Goal: Information Seeking & Learning: Learn about a topic

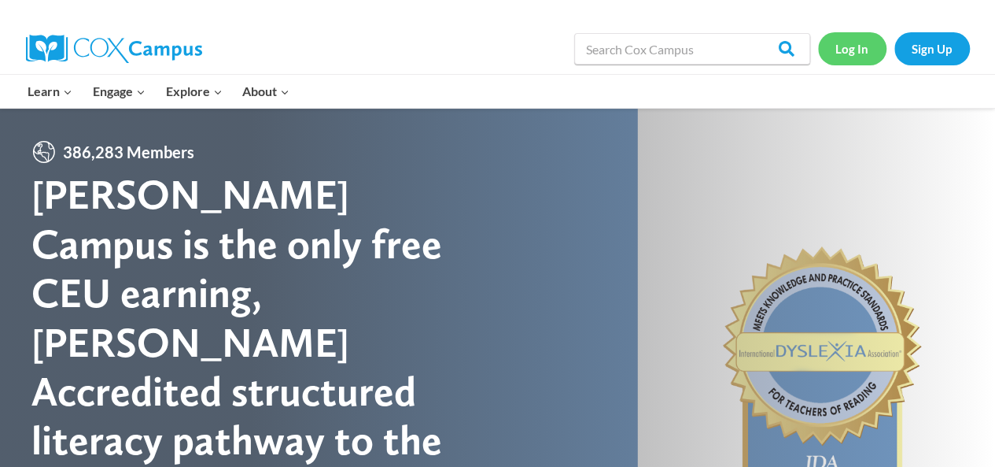
click at [858, 40] on link "Log In" at bounding box center [852, 48] width 68 height 32
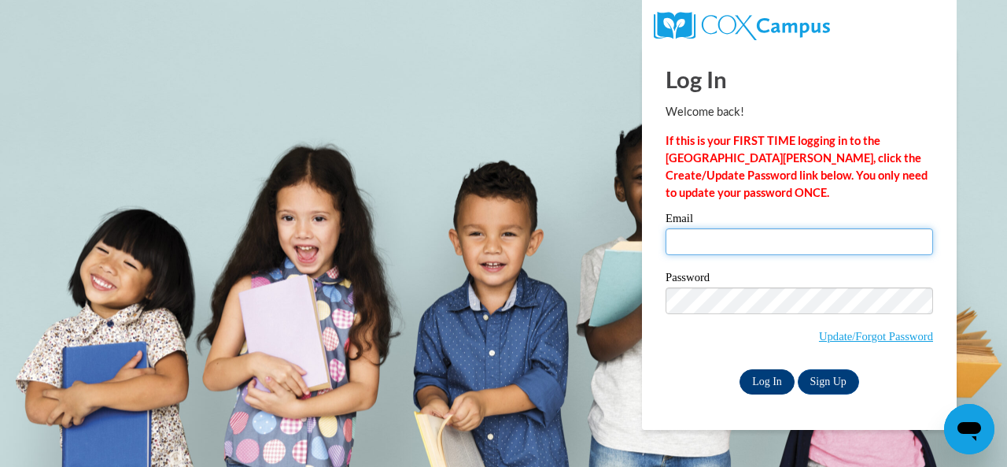
type input "Austin-weaver.Deborah@muscogee.k12.ga.us"
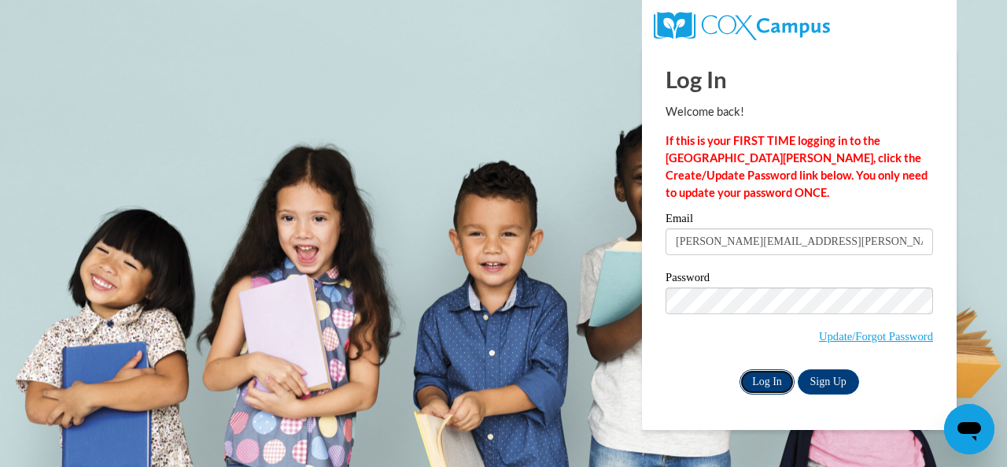
click at [766, 377] on input "Log In" at bounding box center [767, 381] width 55 height 25
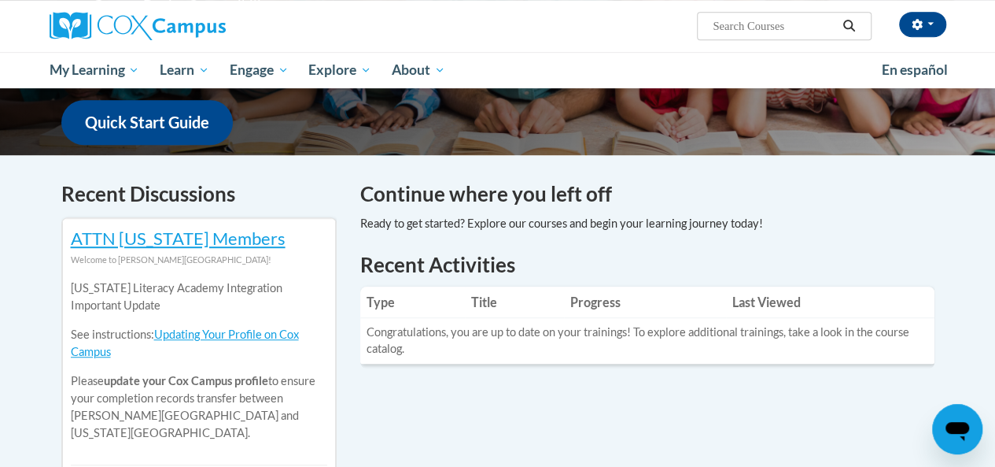
scroll to position [398, 0]
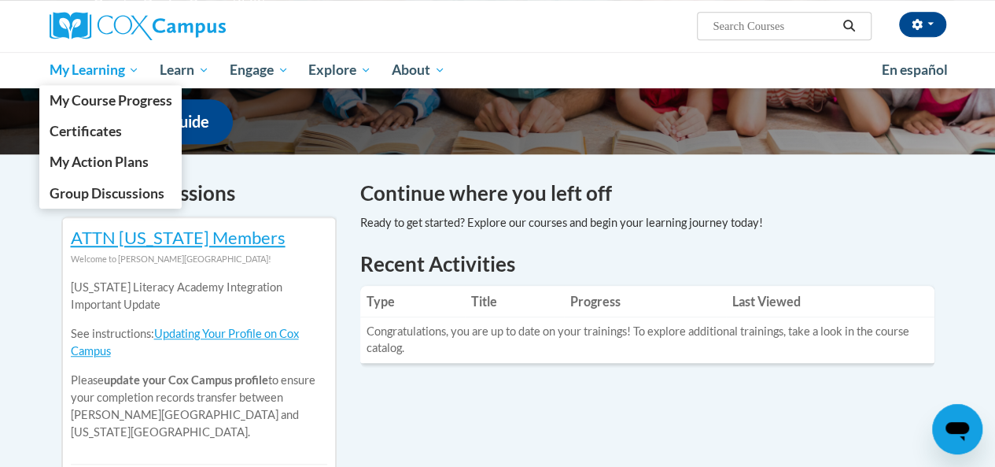
click at [91, 71] on span "My Learning" at bounding box center [94, 70] width 90 height 19
click at [108, 135] on span "Certificates" at bounding box center [85, 131] width 72 height 17
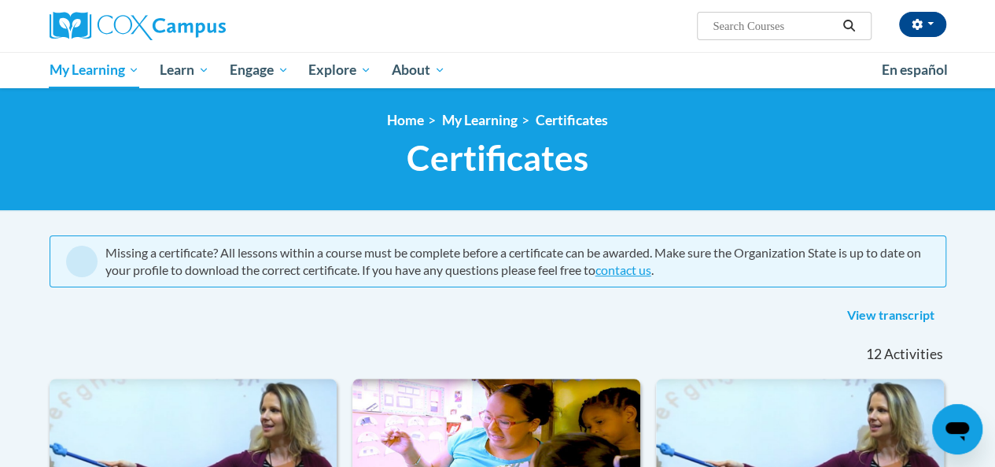
click at [744, 22] on input "Search..." at bounding box center [774, 26] width 126 height 19
type input "knowledge PLC"
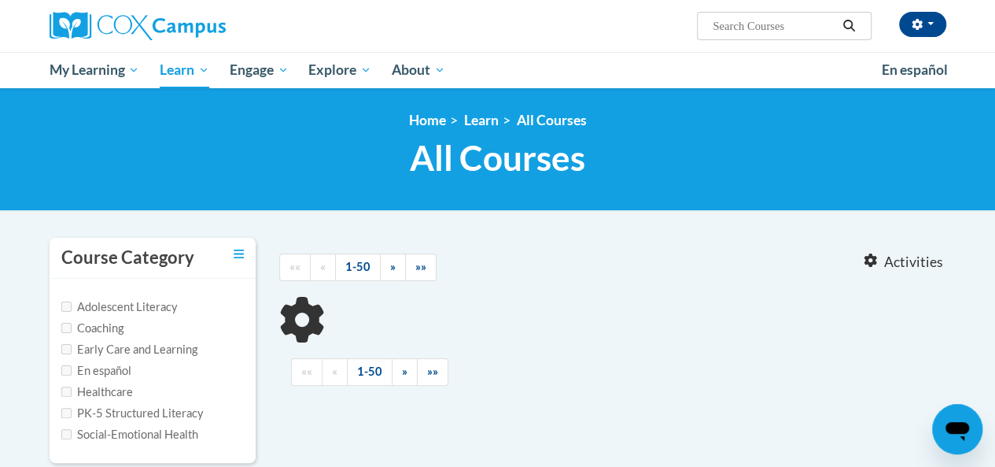
type input "knowledge PLC"
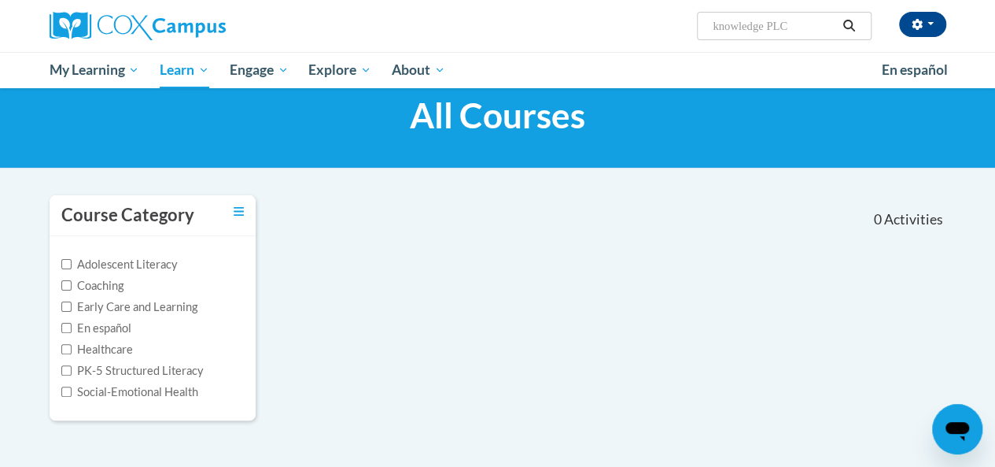
scroll to position [39, 0]
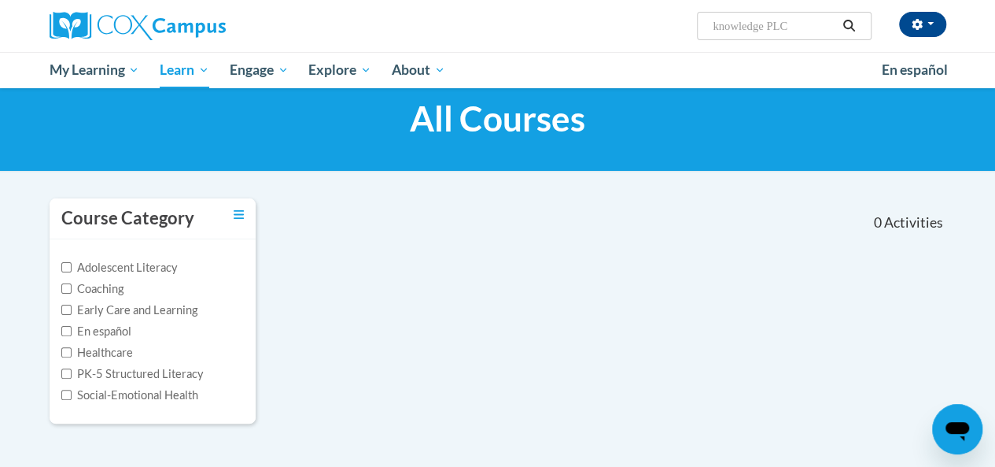
click at [848, 17] on button "Search" at bounding box center [849, 26] width 24 height 19
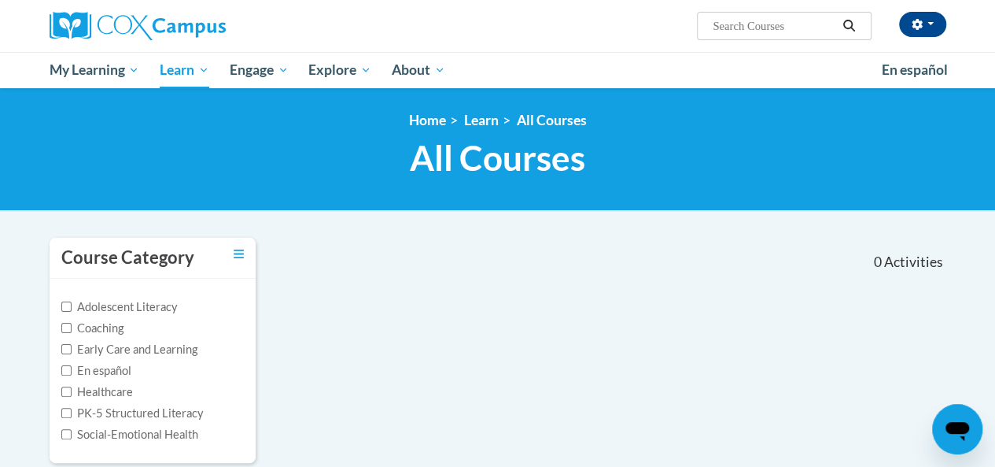
type input "knowledge PLC"
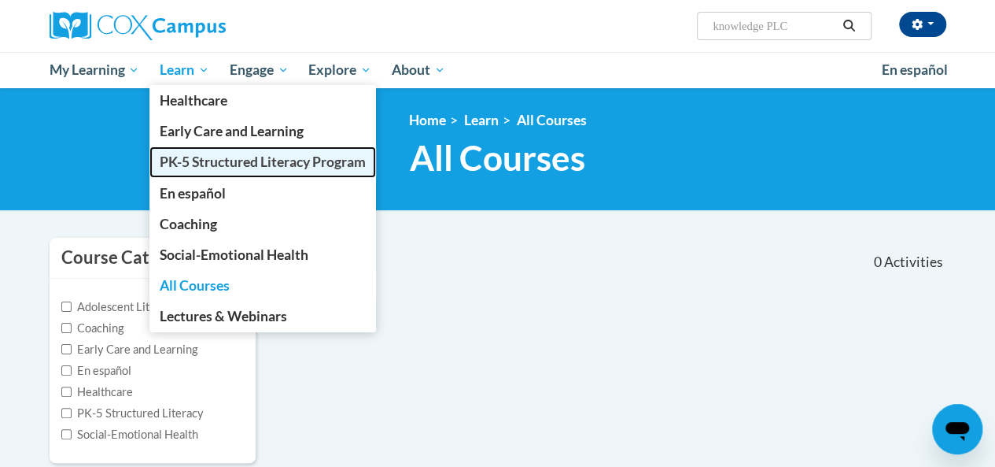
click at [216, 159] on span "PK-5 Structured Literacy Program" at bounding box center [263, 161] width 206 height 17
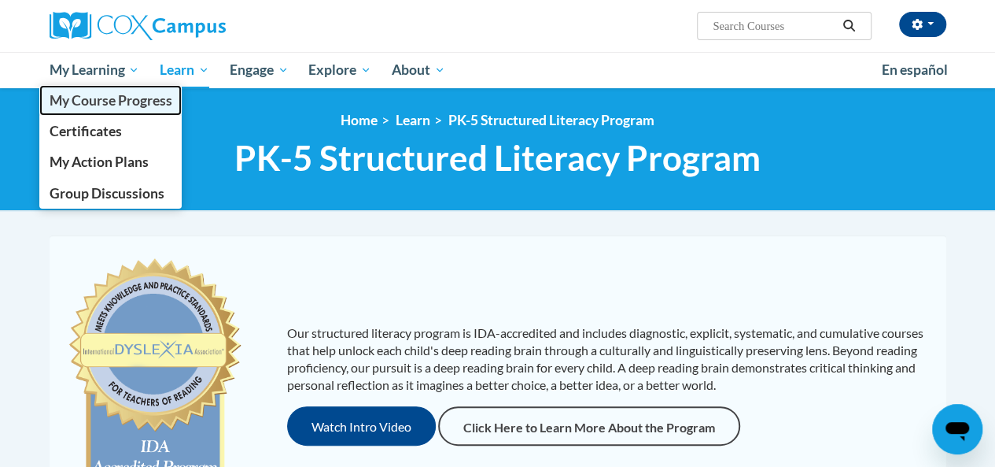
click at [104, 97] on span "My Course Progress" at bounding box center [110, 100] width 123 height 17
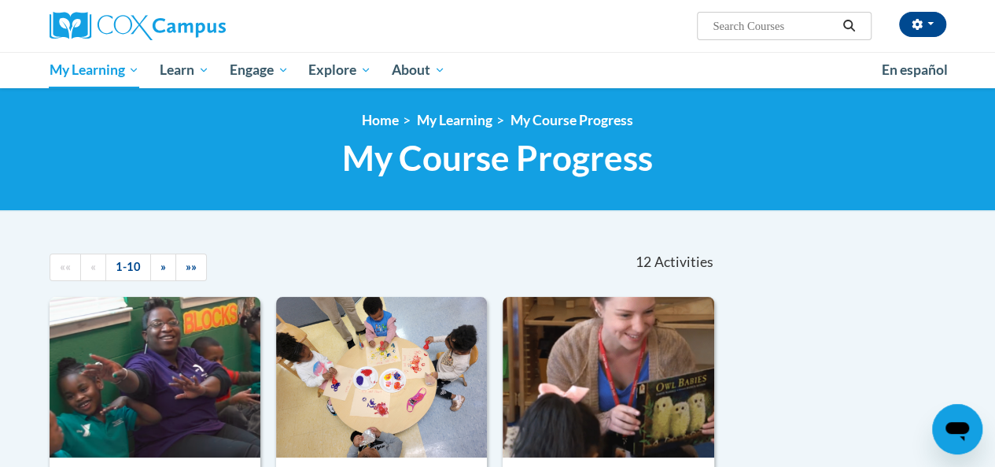
click at [376, 113] on link "Home" at bounding box center [380, 120] width 37 height 17
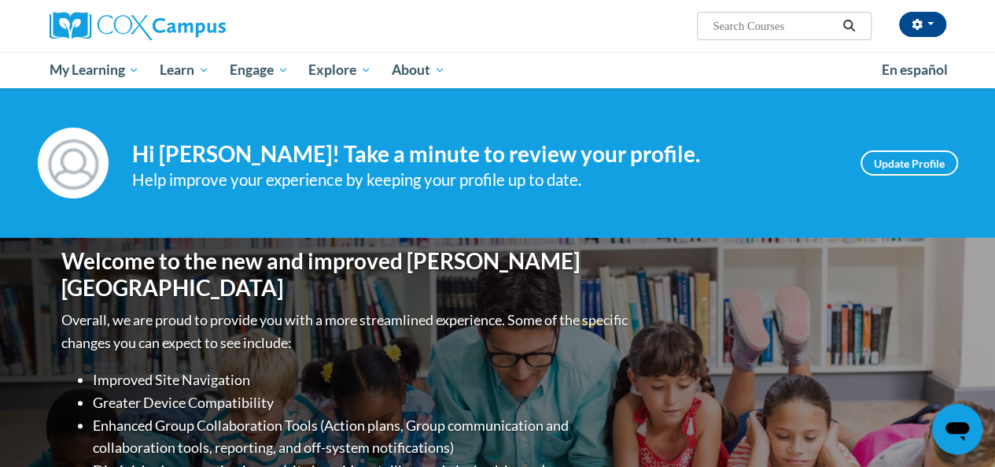
click at [735, 28] on input "Search..." at bounding box center [774, 26] width 126 height 19
type input "knowledge plc"
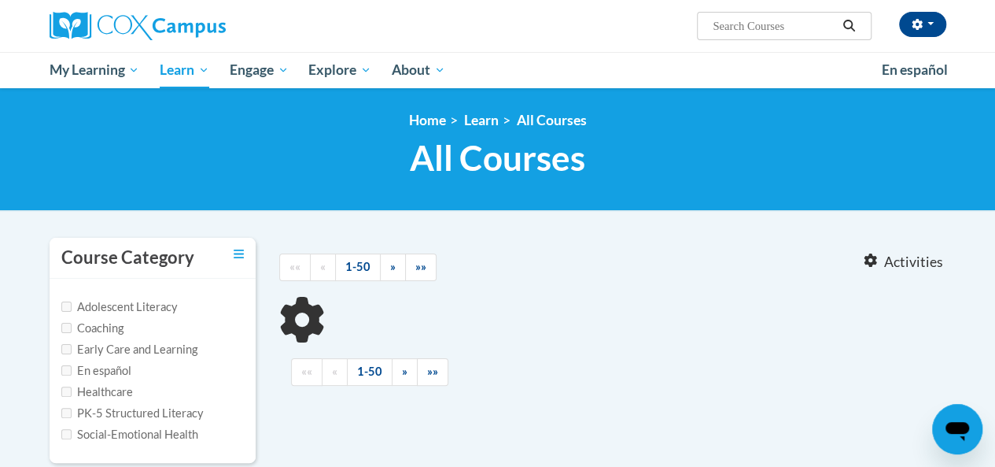
type input "knowledge plc"
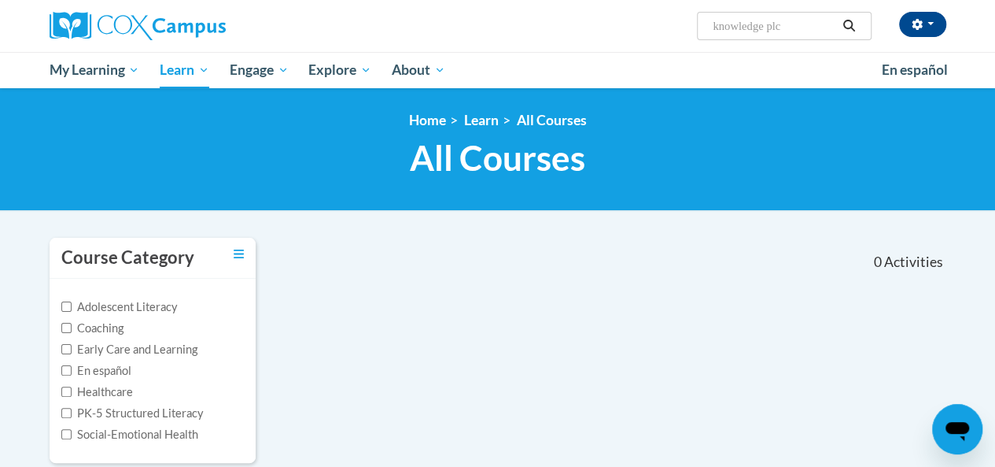
click at [127, 413] on label "PK-5 Structured Literacy" at bounding box center [132, 412] width 142 height 17
click at [72, 413] on input "PK-5 Structured Literacy" at bounding box center [66, 413] width 10 height 10
checkbox input "true"
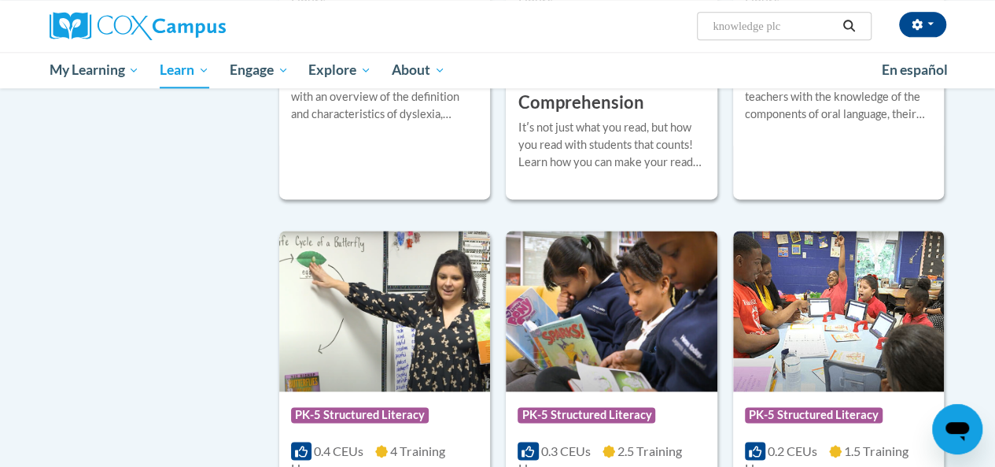
scroll to position [965, 0]
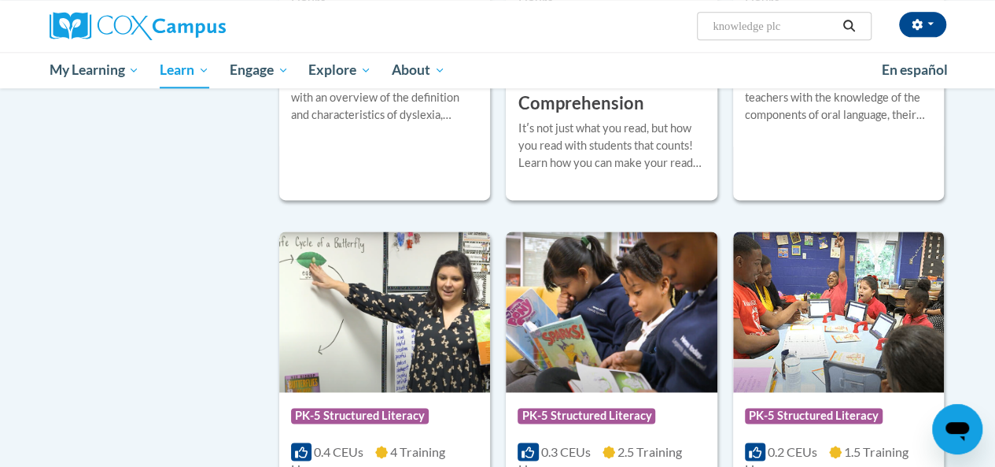
click at [858, 24] on button "Search" at bounding box center [849, 26] width 24 height 19
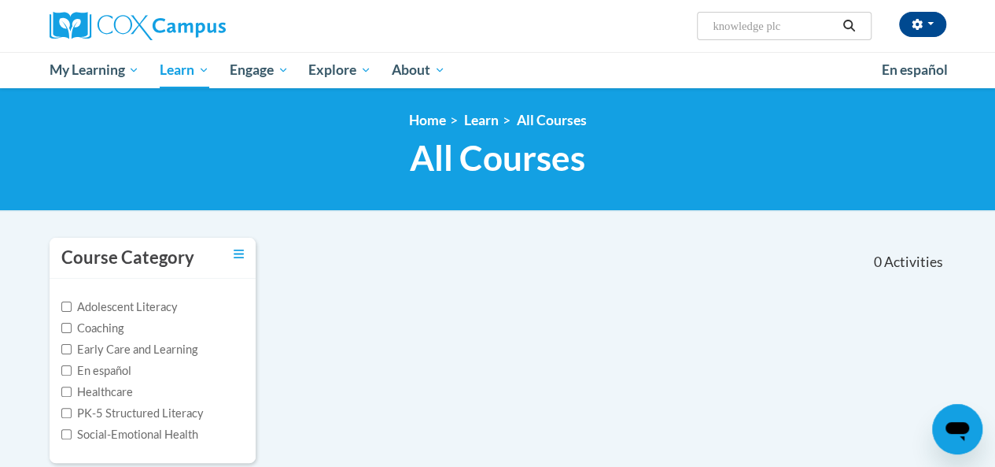
click at [801, 30] on input "knowledge plc" at bounding box center [774, 26] width 126 height 19
type input "knowledge"
click at [854, 28] on icon "Search" at bounding box center [849, 26] width 14 height 12
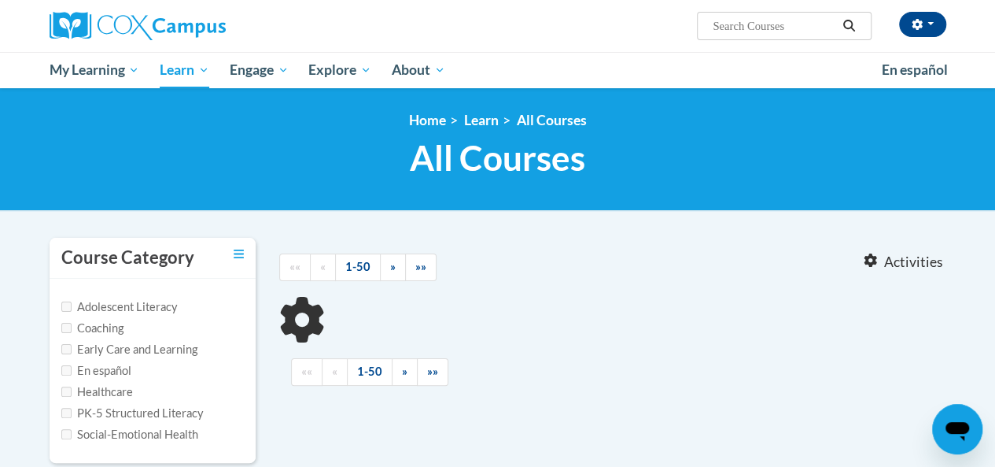
type input "knowledge"
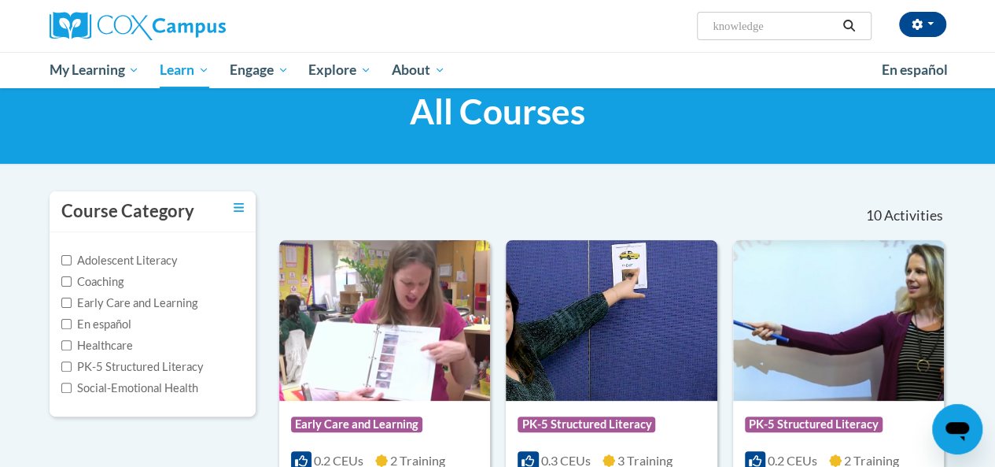
scroll to position [45, 0]
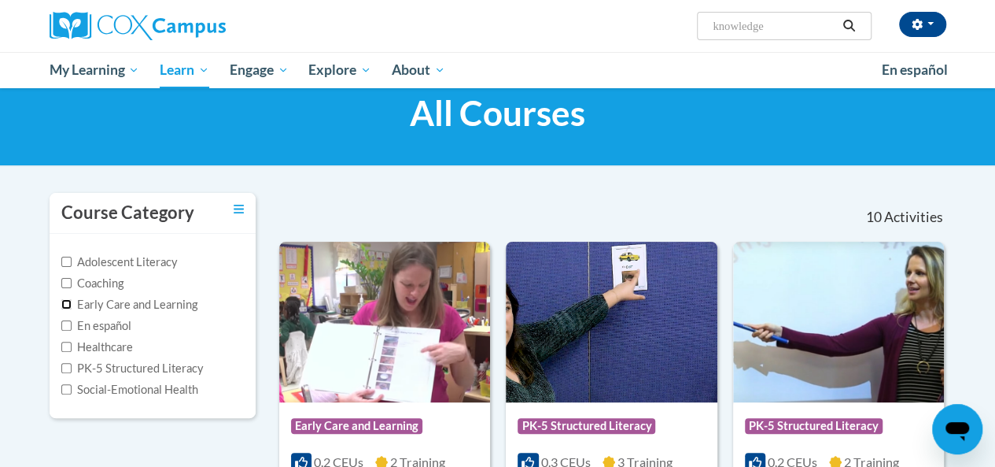
click at [67, 307] on input "Early Care and Learning" at bounding box center [66, 304] width 10 height 10
checkbox input "true"
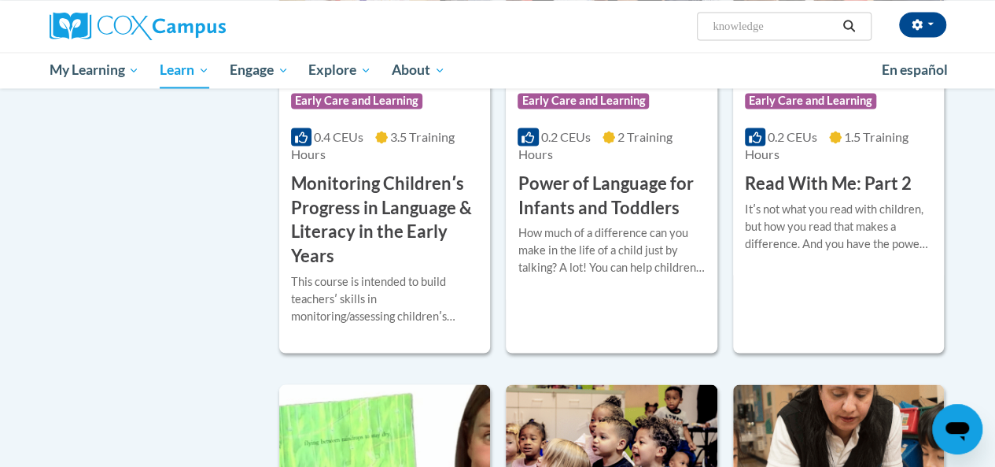
scroll to position [1330, 0]
click at [799, 30] on input "knowledge" at bounding box center [774, 26] width 126 height 19
type input "knowledge plc"
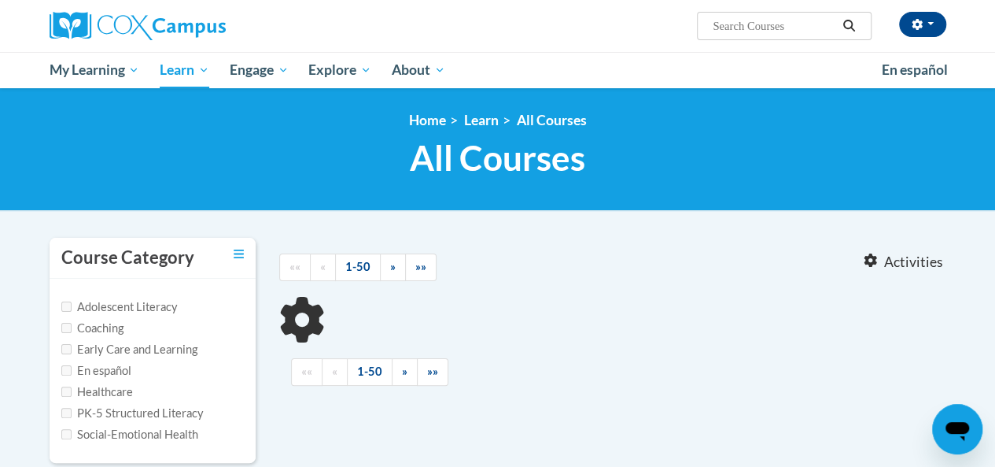
type input "knowledge plc"
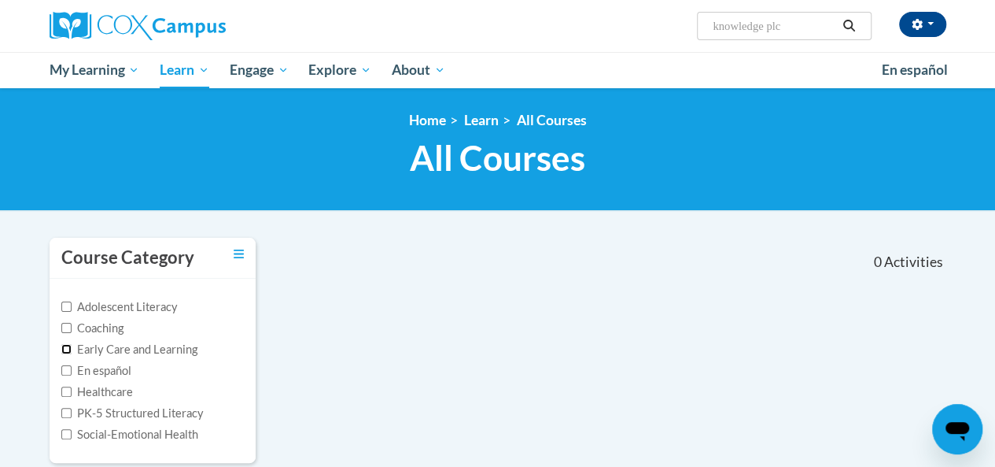
click at [69, 346] on input "Early Care and Learning" at bounding box center [66, 349] width 10 height 10
checkbox input "true"
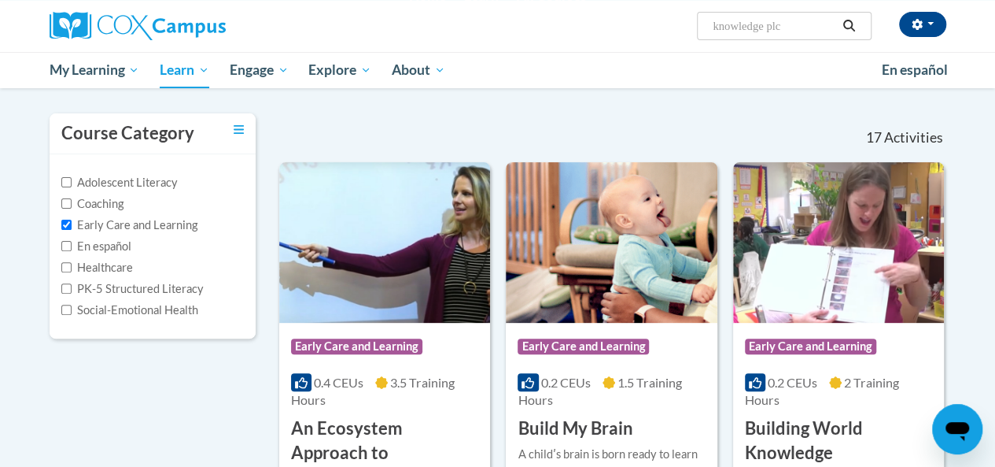
scroll to position [104, 0]
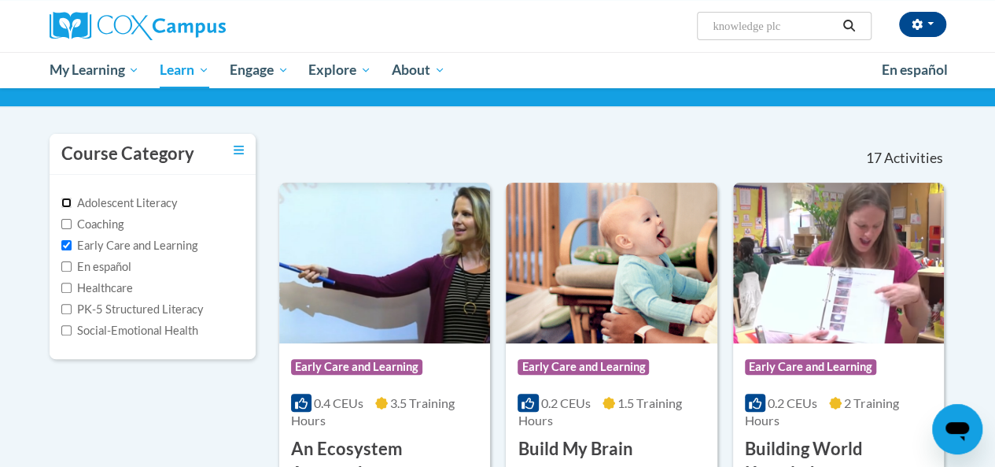
click at [64, 197] on input "Adolescent Literacy" at bounding box center [66, 202] width 10 height 10
checkbox input "true"
click at [66, 245] on input "Early Care and Learning" at bounding box center [66, 245] width 10 height 10
checkbox input "false"
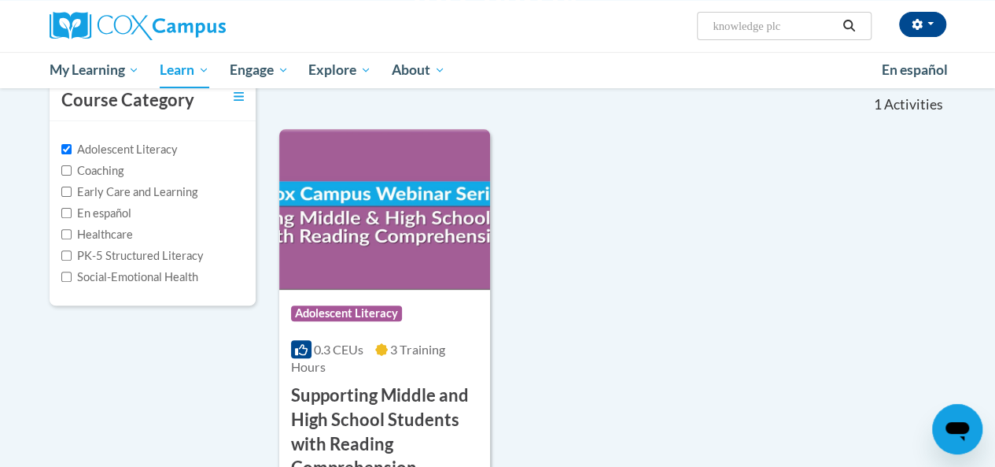
scroll to position [159, 0]
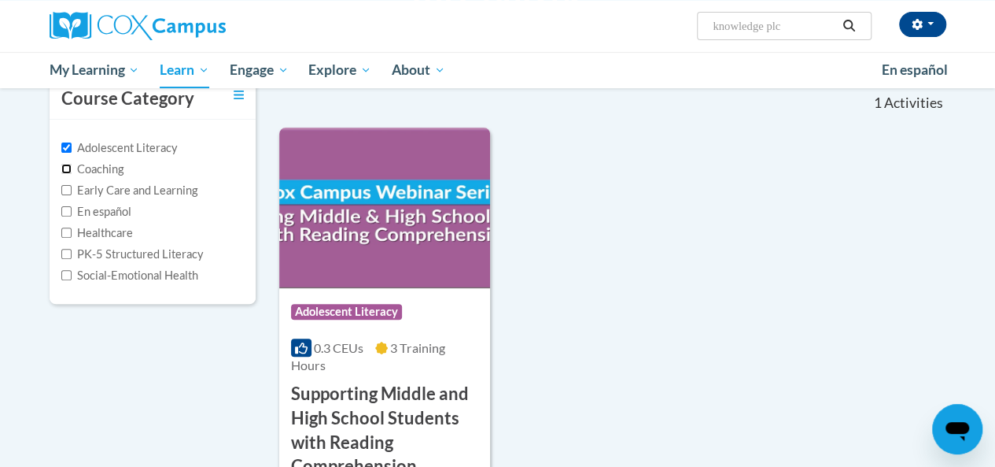
click at [69, 167] on input "Coaching" at bounding box center [66, 169] width 10 height 10
checkbox input "true"
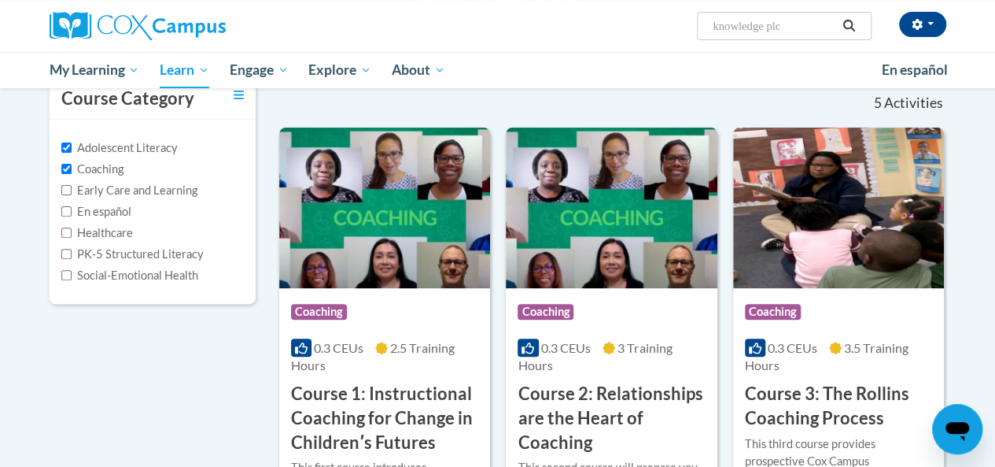
click at [72, 146] on label "Adolescent Literacy" at bounding box center [119, 147] width 116 height 17
click at [72, 146] on input "Adolescent Literacy" at bounding box center [66, 147] width 10 height 10
checkbox input "false"
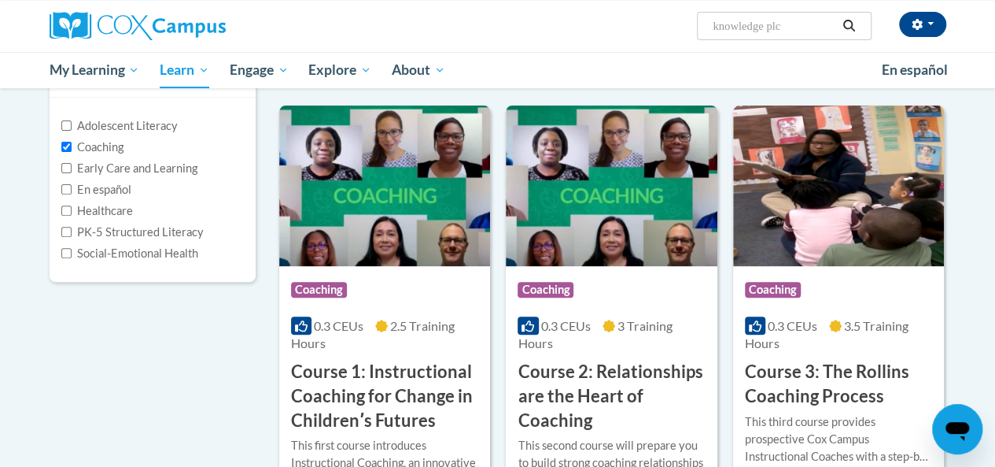
scroll to position [158, 0]
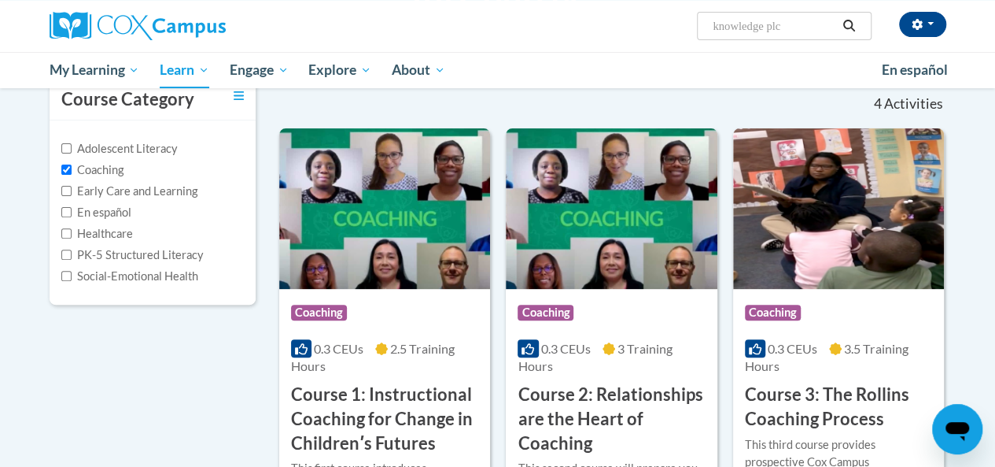
click at [71, 161] on label "Coaching" at bounding box center [92, 169] width 62 height 17
click at [71, 164] on input "Coaching" at bounding box center [66, 169] width 10 height 10
checkbox input "false"
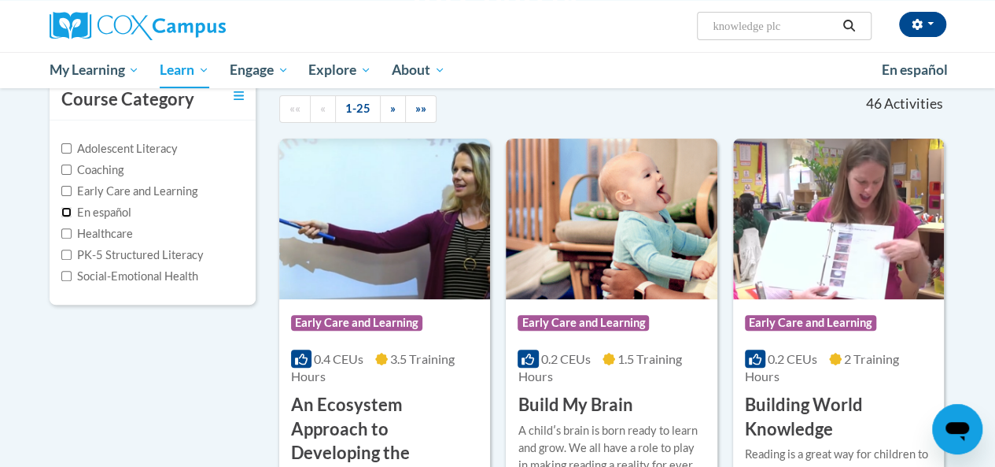
click at [69, 212] on input "En español" at bounding box center [66, 212] width 10 height 10
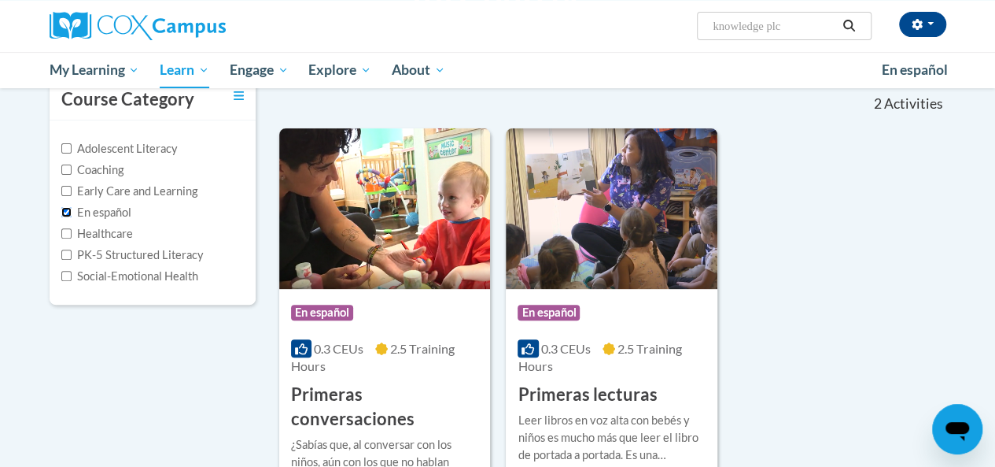
click at [69, 209] on input "En español" at bounding box center [66, 212] width 10 height 10
checkbox input "false"
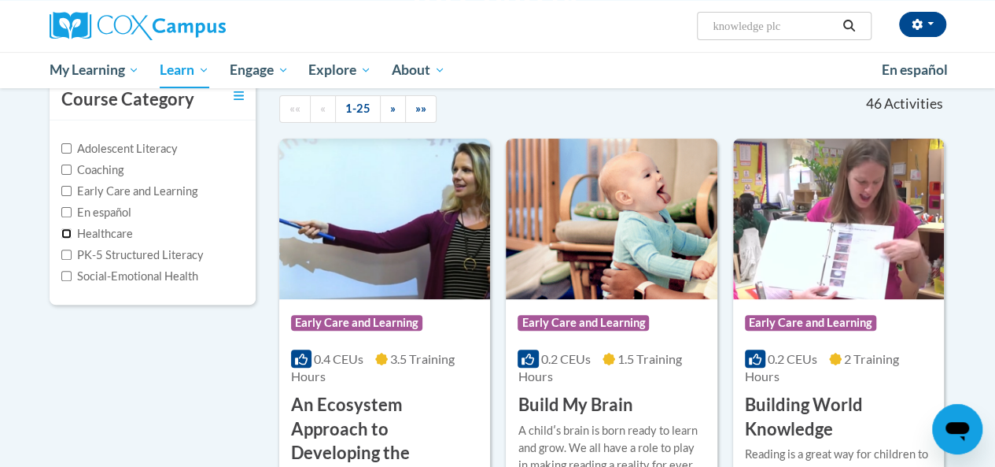
click at [69, 236] on input "Healthcare" at bounding box center [66, 233] width 10 height 10
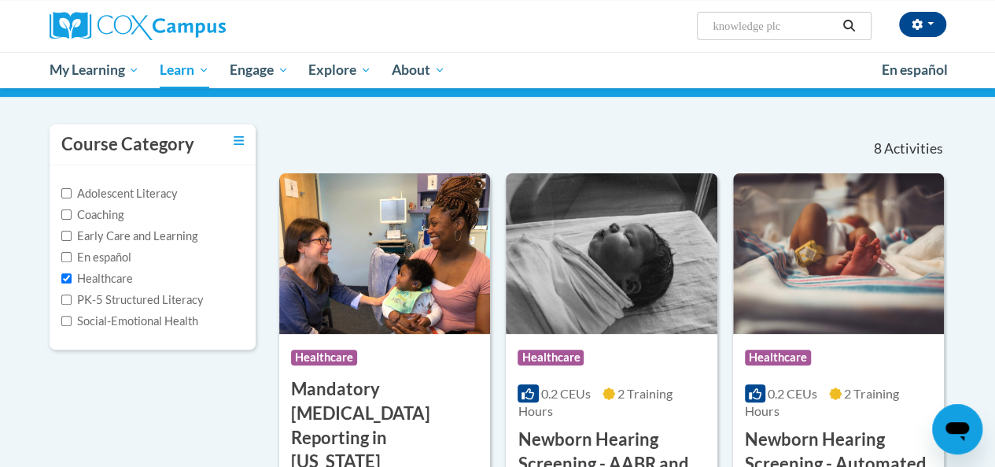
scroll to position [114, 0]
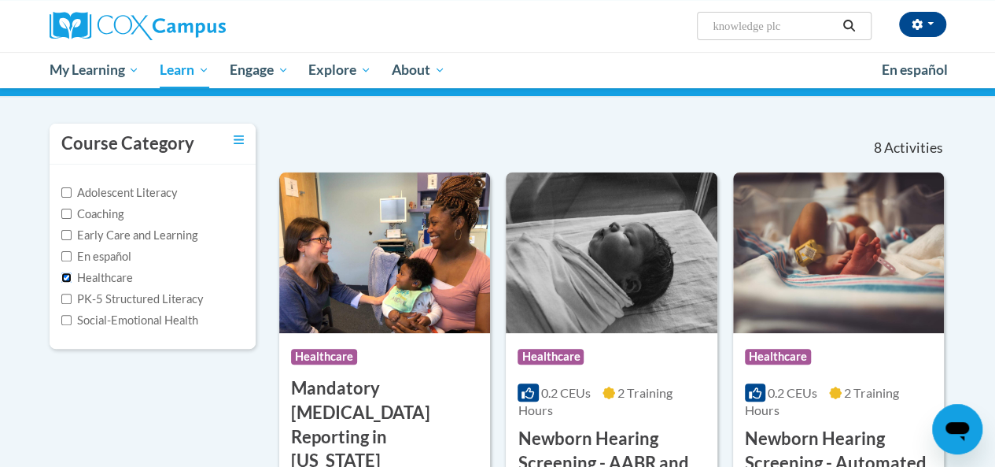
click at [69, 275] on input "Healthcare" at bounding box center [66, 277] width 10 height 10
checkbox input "false"
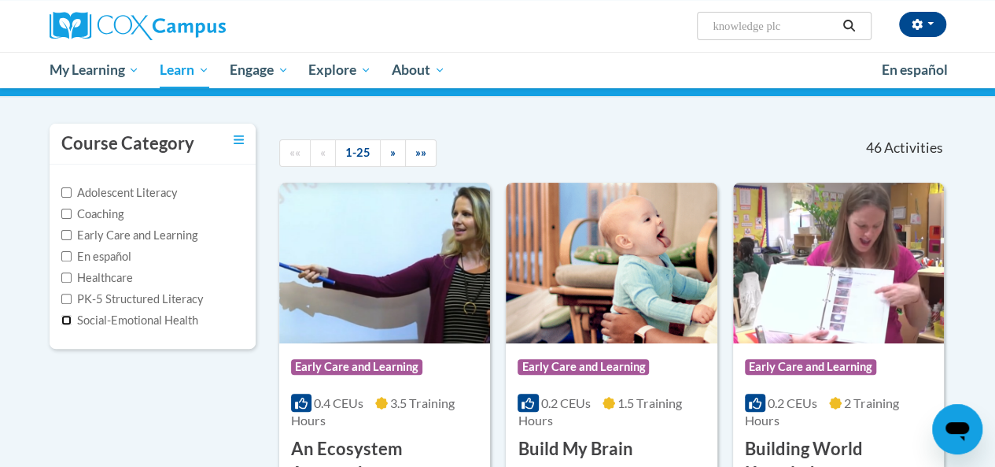
click at [69, 323] on input "Social-Emotional Health" at bounding box center [66, 320] width 10 height 10
checkbox input "true"
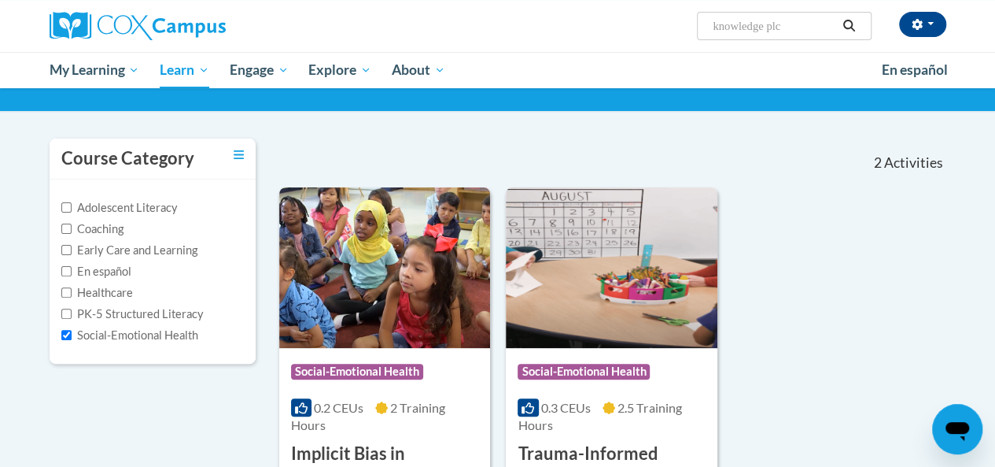
scroll to position [0, 0]
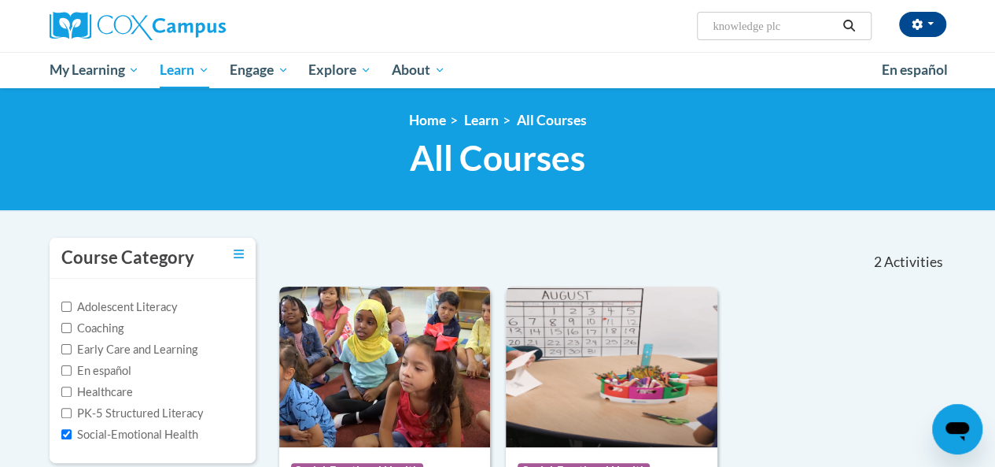
click at [805, 24] on input "knowledge plc" at bounding box center [774, 26] width 126 height 19
type input "knowledge p"
click at [62, 432] on input "Social-Emotional Health" at bounding box center [66, 434] width 10 height 10
checkbox input "false"
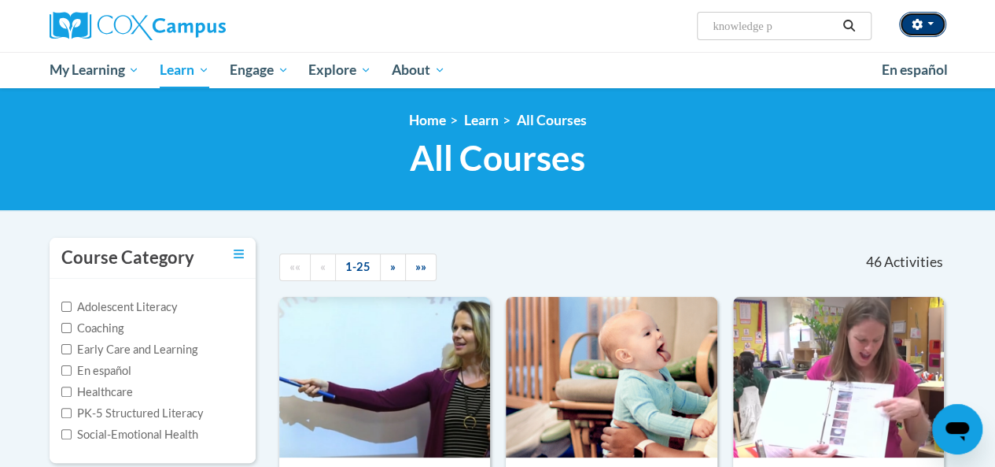
click at [932, 20] on button "button" at bounding box center [922, 24] width 47 height 25
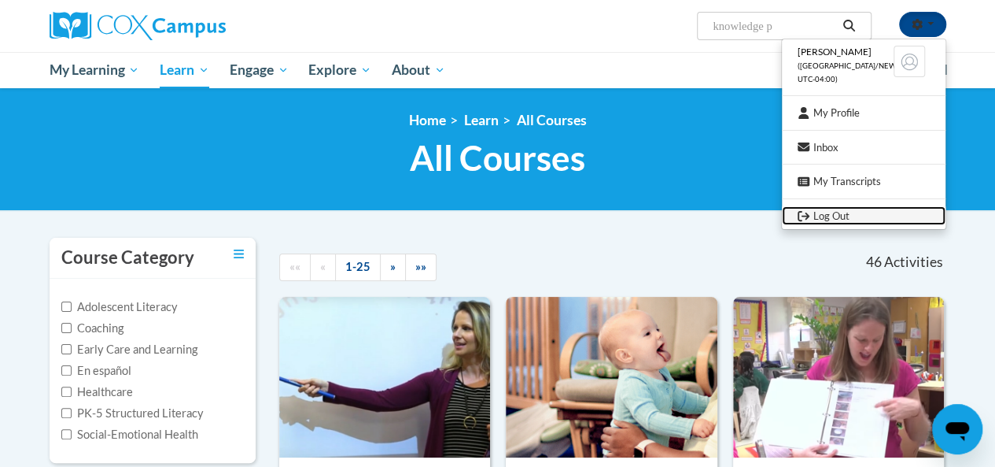
click at [825, 213] on link "Log Out" at bounding box center [864, 216] width 164 height 20
